Goal: Task Accomplishment & Management: Complete application form

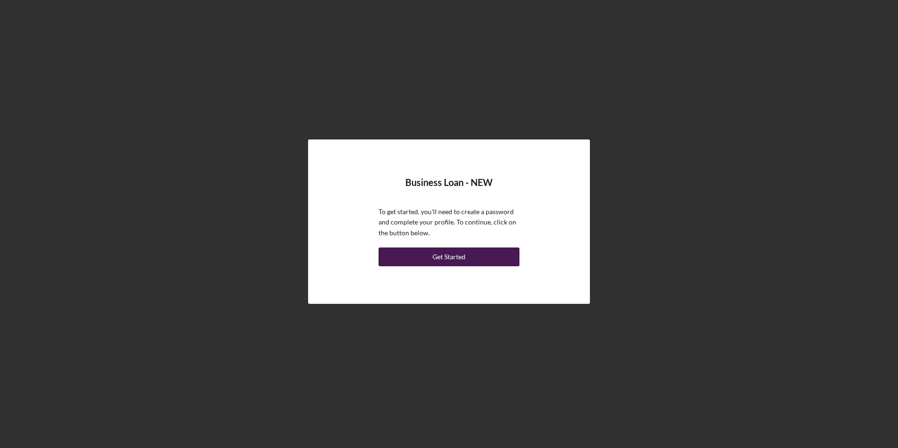
click at [459, 258] on div "Get Started" at bounding box center [449, 257] width 33 height 19
click at [437, 254] on div "Get Started" at bounding box center [449, 257] width 33 height 19
